Goal: Transaction & Acquisition: Purchase product/service

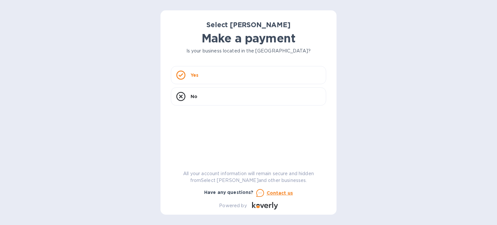
click at [244, 79] on div "Yes" at bounding box center [248, 75] width 155 height 18
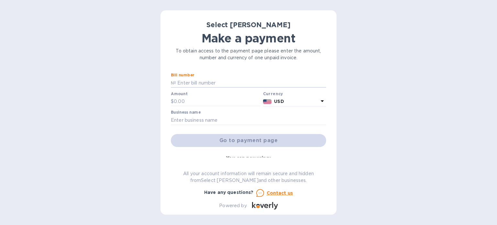
click at [200, 79] on input "text" at bounding box center [251, 83] width 150 height 10
paste input "SS-266861"
type input "SS-266861"
click at [185, 105] on input "text" at bounding box center [217, 102] width 87 height 10
paste input "358.30"
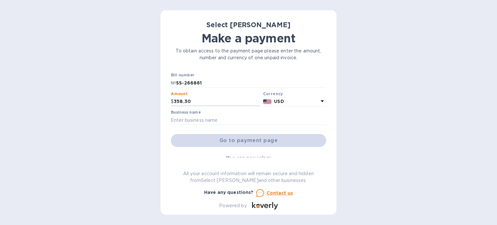
type input "358.30"
click at [242, 121] on input "text" at bounding box center [248, 120] width 155 height 10
paste input "The Tardigrade's Bookshelf"
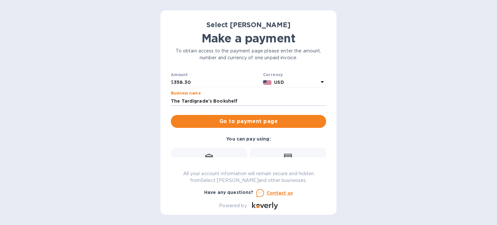
scroll to position [17, 0]
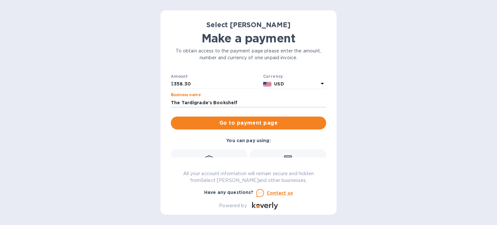
type input "The Tardigrade's Bookshelf"
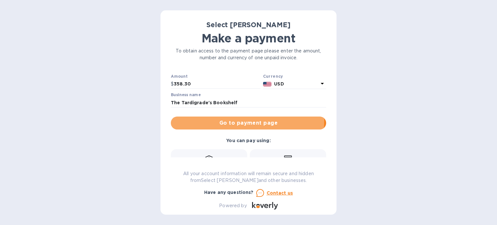
click at [218, 120] on span "Go to payment page" at bounding box center [248, 123] width 145 height 8
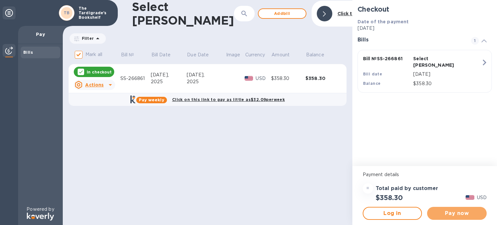
click at [463, 211] on span "Pay now" at bounding box center [456, 213] width 49 height 8
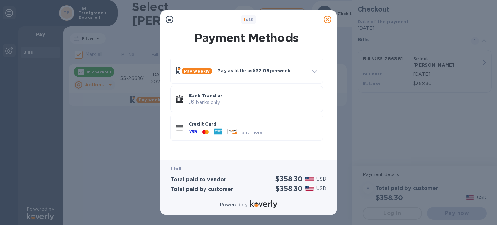
click at [247, 133] on span "and more..." at bounding box center [254, 132] width 24 height 5
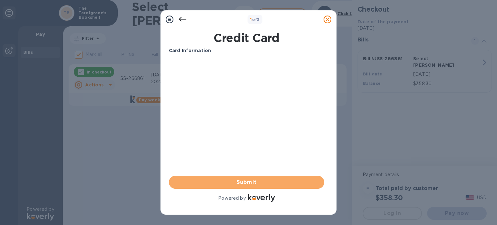
click at [248, 181] on span "Submit" at bounding box center [246, 182] width 145 height 8
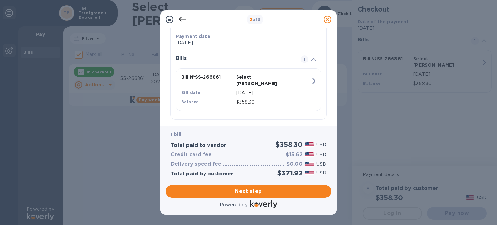
scroll to position [122, 0]
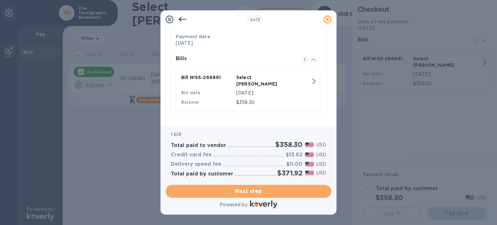
click at [261, 193] on span "Next step" at bounding box center [248, 191] width 155 height 8
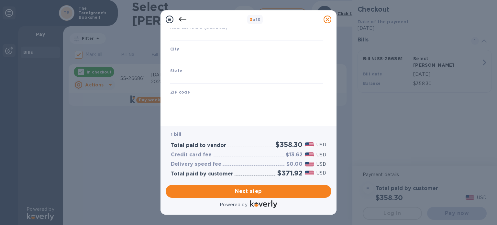
type input "[GEOGRAPHIC_DATA]"
click at [182, 19] on icon at bounding box center [183, 20] width 8 height 8
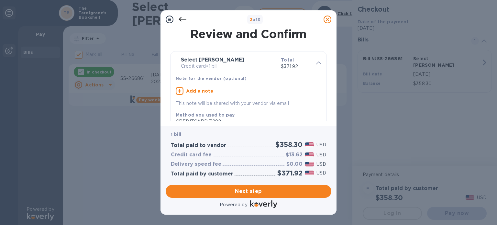
click at [182, 19] on icon at bounding box center [183, 20] width 8 height 8
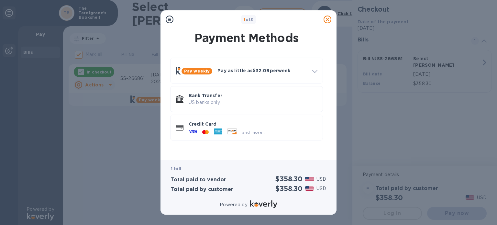
click at [204, 95] on p "Bank Transfer" at bounding box center [253, 95] width 129 height 6
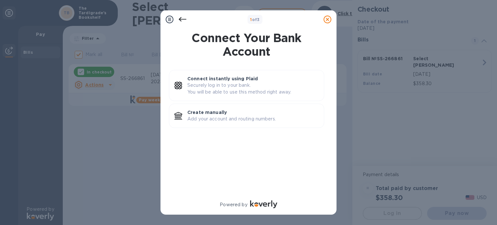
click at [246, 93] on p "Securely log in to your bank. You will be able to use this method right away." at bounding box center [252, 89] width 131 height 14
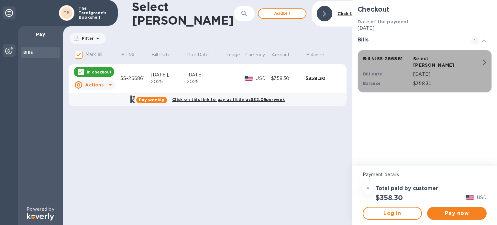
click at [414, 79] on div "$358.30" at bounding box center [447, 83] width 71 height 9
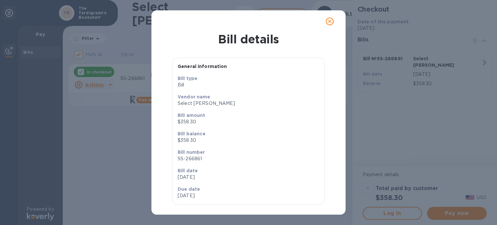
click at [329, 23] on icon "close" at bounding box center [330, 21] width 4 height 4
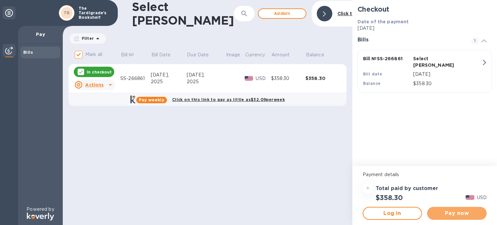
click at [462, 218] on button "Pay now" at bounding box center [457, 213] width 60 height 13
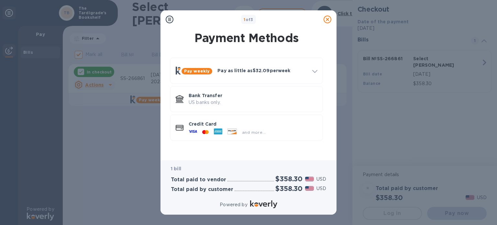
click at [224, 97] on p "Bank Transfer" at bounding box center [253, 95] width 129 height 6
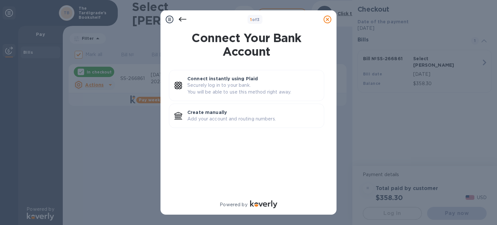
click at [224, 97] on div "Connect instantly using Plaid Securely log in to your bank. You will be able to…" at bounding box center [253, 85] width 137 height 25
click at [247, 116] on p "Add your account and routing numbers." at bounding box center [252, 119] width 131 height 7
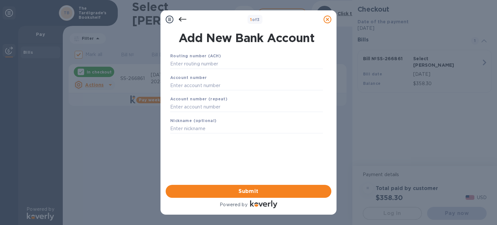
click at [199, 63] on input "text" at bounding box center [246, 64] width 153 height 10
click at [213, 64] on input "text" at bounding box center [246, 64] width 153 height 10
paste input "275982801"
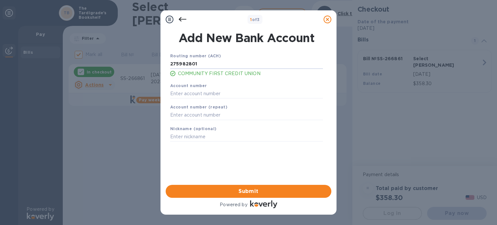
type input "275982801"
click at [188, 90] on input "text" at bounding box center [246, 94] width 153 height 10
paste input "40124875044"
type input "40124875044"
click at [191, 115] on input "text" at bounding box center [246, 115] width 153 height 10
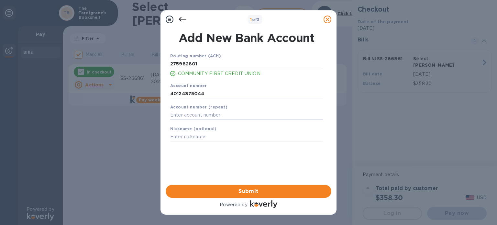
paste input "40124875044"
type input "40124875044"
click at [194, 137] on input "text" at bounding box center [246, 137] width 153 height 10
type input "F"
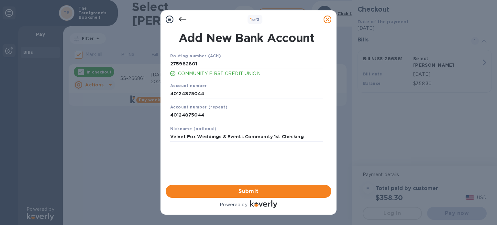
type input "Velvet Fox Weddings & Events Community 1st Checking"
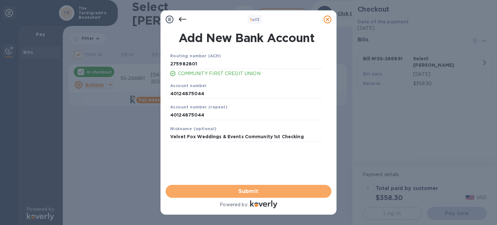
click at [216, 188] on span "Submit" at bounding box center [248, 191] width 155 height 8
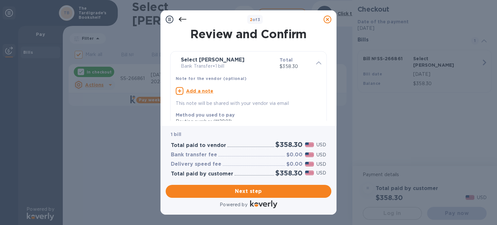
click at [255, 193] on span "Next step" at bounding box center [248, 191] width 155 height 8
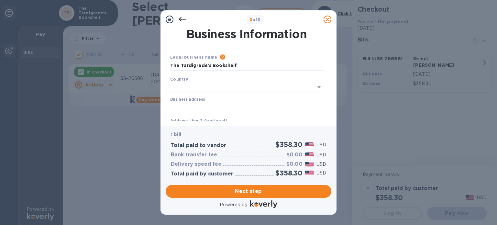
type input "[GEOGRAPHIC_DATA]"
click at [197, 103] on input "Business address" at bounding box center [246, 106] width 153 height 10
type input "appleton"
type input "54911"
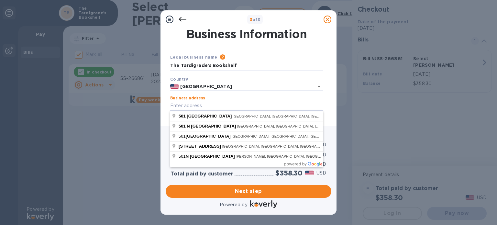
type input "501 North Richmond Street"
type input "Appleton"
type input "WI"
type input "501 North Richmond Street"
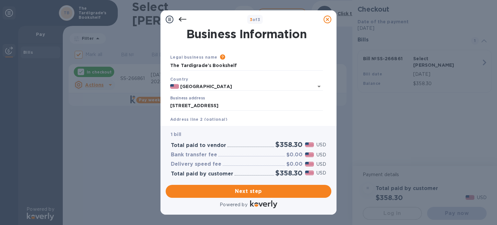
scroll to position [92, 0]
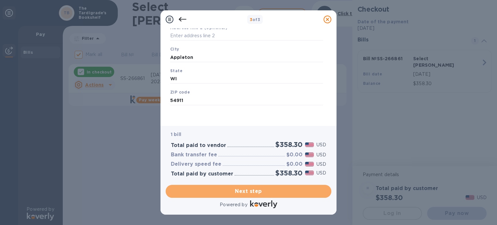
click at [255, 185] on button "Next step" at bounding box center [249, 191] width 166 height 13
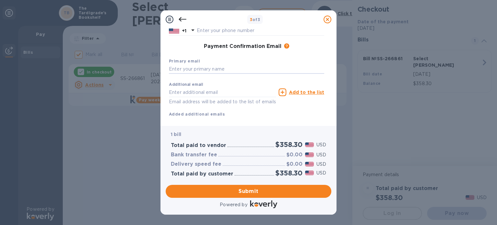
click at [210, 73] on input "text" at bounding box center [246, 69] width 155 height 10
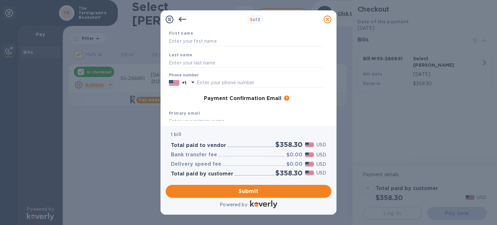
scroll to position [40, 0]
click at [225, 44] on input "text" at bounding box center [246, 42] width 155 height 10
type input "Chelsie"
type input "Towns"
type input "9206370171"
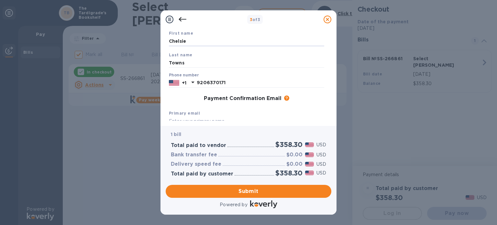
type input "chelsie@velvetfoxevents.com"
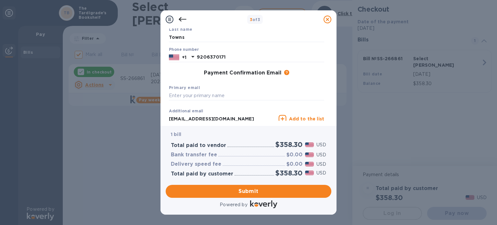
scroll to position [66, 0]
click at [229, 56] on input "9206370171" at bounding box center [260, 57] width 127 height 10
type input "9202151238"
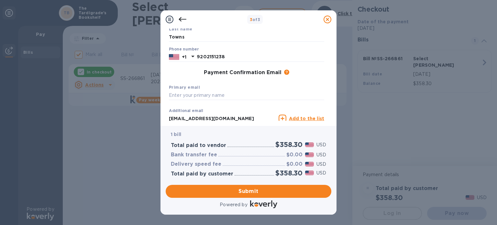
click at [192, 77] on div "Payment Confirmation Email The added email addresses will be used to send the p…" at bounding box center [246, 73] width 160 height 12
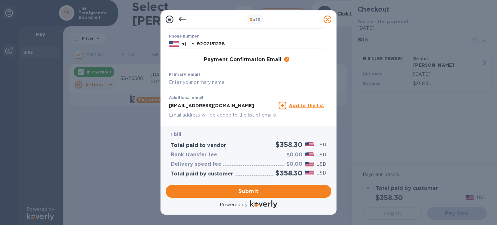
click at [192, 77] on div "Primary email" at bounding box center [246, 79] width 160 height 22
click at [192, 82] on input "text" at bounding box center [246, 83] width 155 height 10
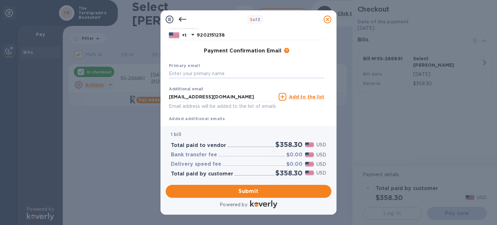
scroll to position [107, 0]
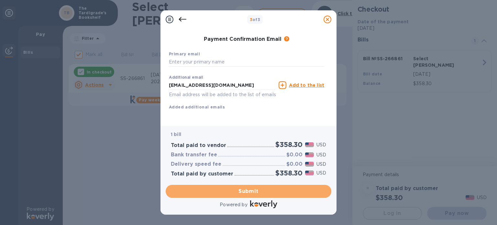
click at [245, 191] on span "Submit" at bounding box center [248, 191] width 155 height 8
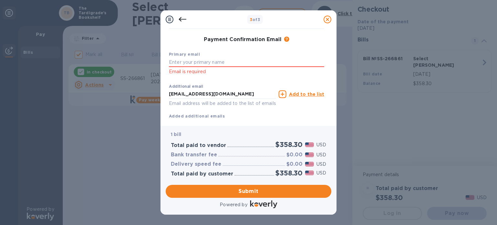
scroll to position [116, 0]
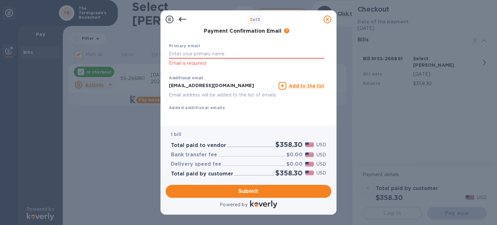
click at [206, 101] on div "Additional email chelsie@velvetfoxevents.com Email address will be added to the…" at bounding box center [246, 91] width 155 height 39
click at [215, 89] on input "chelsie@velvetfoxevents.com" at bounding box center [222, 86] width 107 height 10
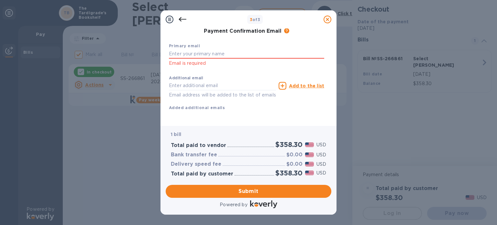
click at [209, 51] on input "text" at bounding box center [246, 54] width 155 height 10
paste input "chelsie@velvetfoxevents.com"
type input "chelsie@velvetfoxevents.com"
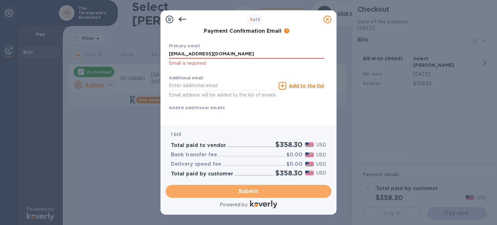
click at [264, 185] on button "Submit" at bounding box center [249, 191] width 166 height 13
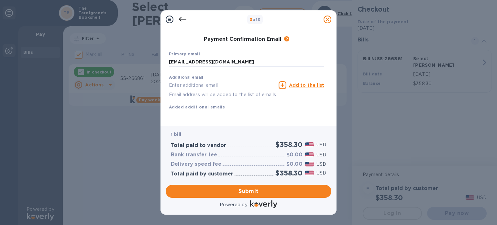
scroll to position [0, 0]
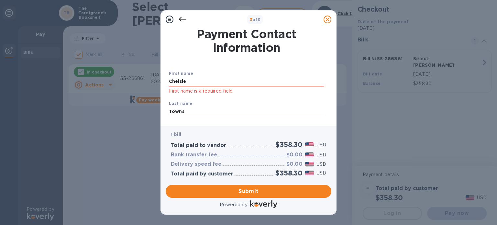
click at [256, 82] on input "Chelsie" at bounding box center [246, 82] width 155 height 10
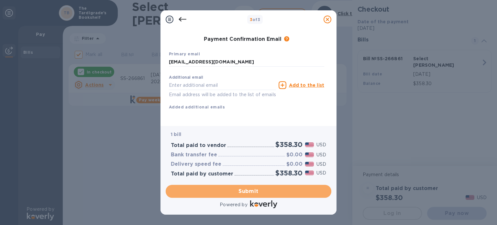
click at [279, 191] on span "Submit" at bounding box center [248, 191] width 155 height 8
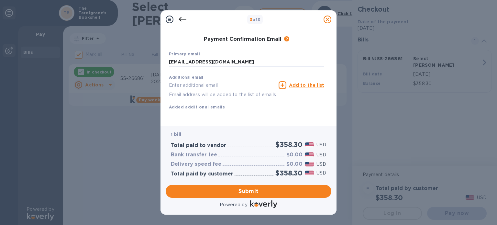
scroll to position [0, 0]
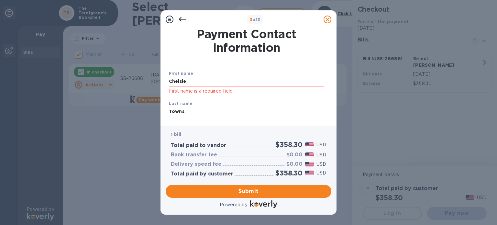
click at [205, 82] on input "Chelsie" at bounding box center [246, 82] width 155 height 10
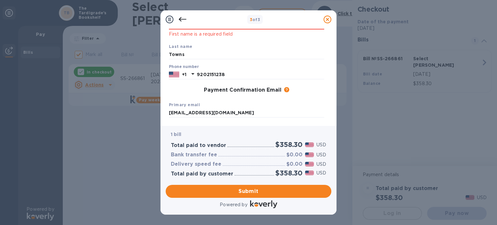
scroll to position [116, 0]
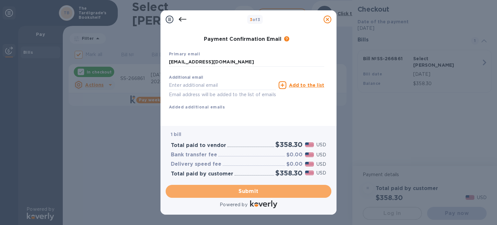
drag, startPoint x: 259, startPoint y: 194, endPoint x: 225, endPoint y: 191, distance: 34.8
click at [225, 191] on span "Submit" at bounding box center [248, 191] width 155 height 8
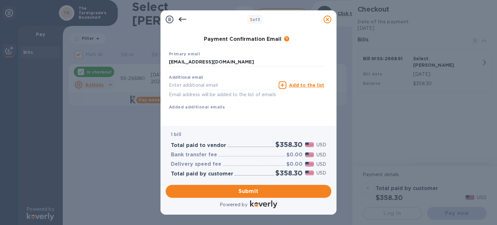
scroll to position [0, 0]
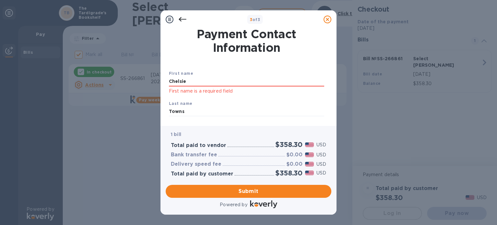
click at [256, 64] on div "First name Chelsie First name is a required field Last name Towns Phone number …" at bounding box center [247, 138] width 158 height 161
click at [181, 82] on input "Chelsie" at bounding box center [246, 82] width 155 height 10
type input "Chelsie"
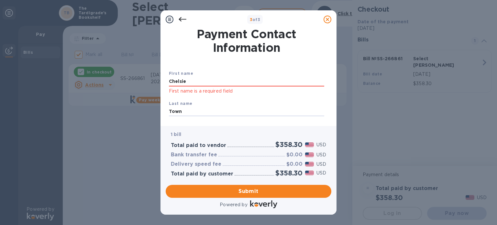
type input "Towns"
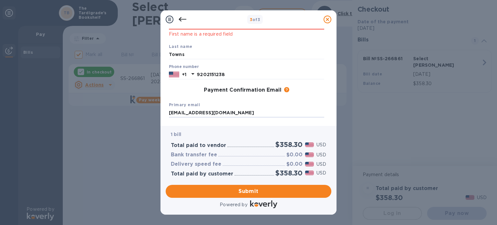
scroll to position [116, 0]
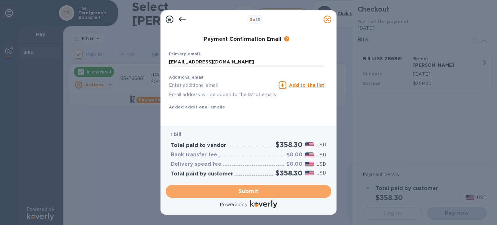
click at [227, 188] on span "Submit" at bounding box center [248, 191] width 155 height 8
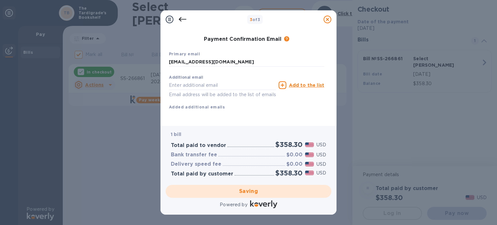
checkbox input "false"
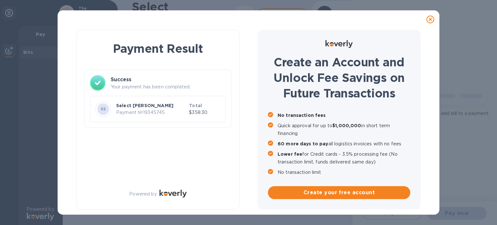
scroll to position [0, 0]
